Goal: Task Accomplishment & Management: Complete application form

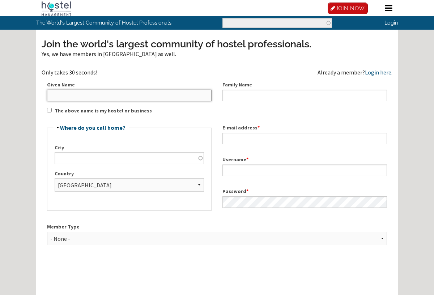
click at [154, 94] on input "Given Name" at bounding box center [129, 96] width 165 height 12
type input "Blake"
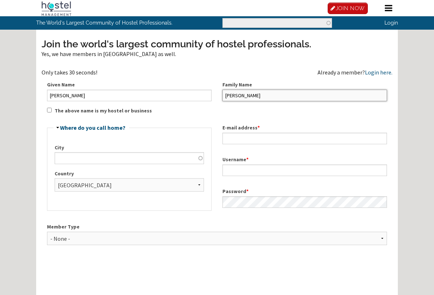
type input "Jones"
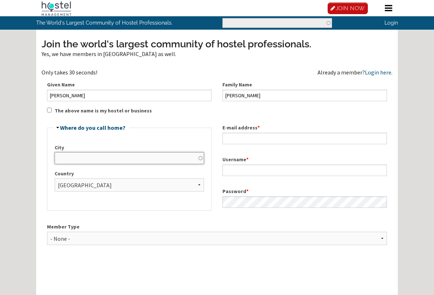
click at [109, 160] on input "City" at bounding box center [129, 158] width 149 height 12
type input "N"
type input "i"
type input "Miami Beach"
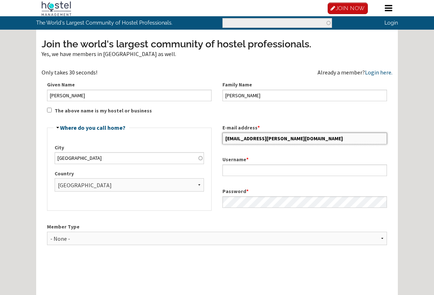
type input "8lake.jones@gmail.com"
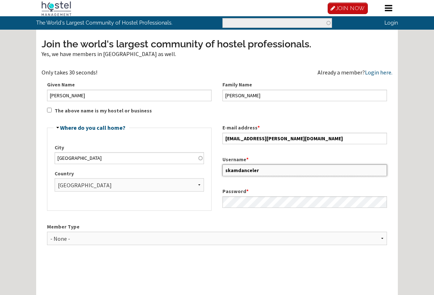
type input "skamdanceler"
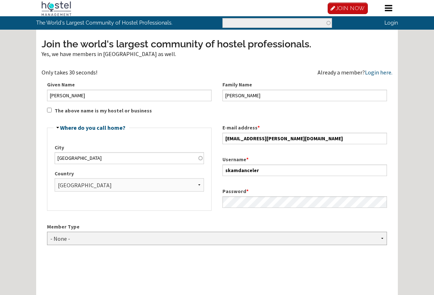
click at [93, 241] on select "- None - Hostel Owner Hostel Manager Hostel Investor Hostel Staff Hostel Volunt…" at bounding box center [217, 238] width 340 height 13
select select "1418"
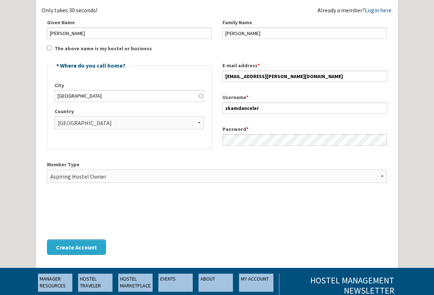
scroll to position [83, 0]
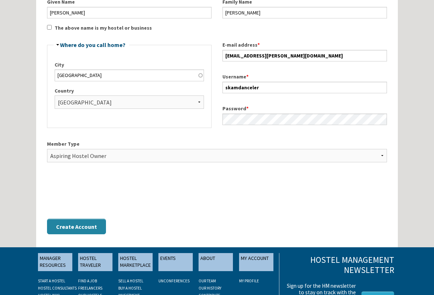
click at [82, 228] on button "Create Account" at bounding box center [76, 227] width 59 height 16
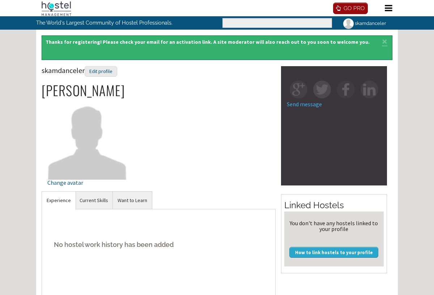
click at [342, 9] on icon at bounding box center [340, 7] width 8 height 5
